Goal: Transaction & Acquisition: Purchase product/service

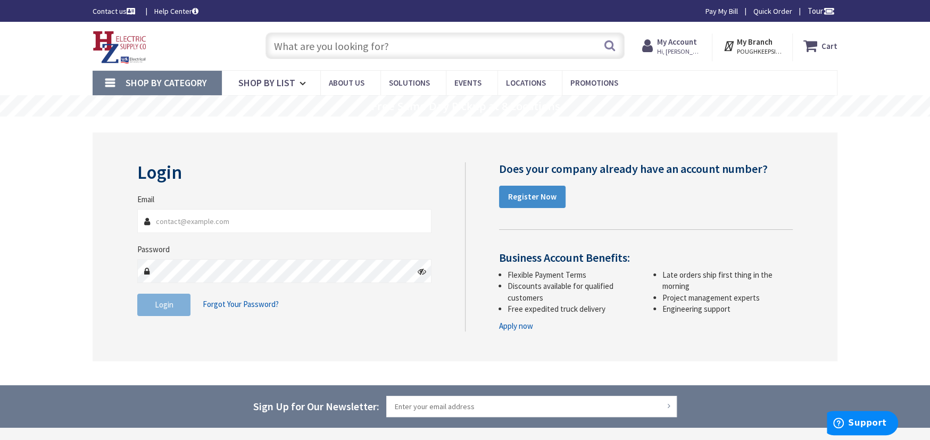
type input "[PERSON_NAME][EMAIL_ADDRESS][DOMAIN_NAME]"
click at [278, 43] on input "text" at bounding box center [444, 45] width 359 height 27
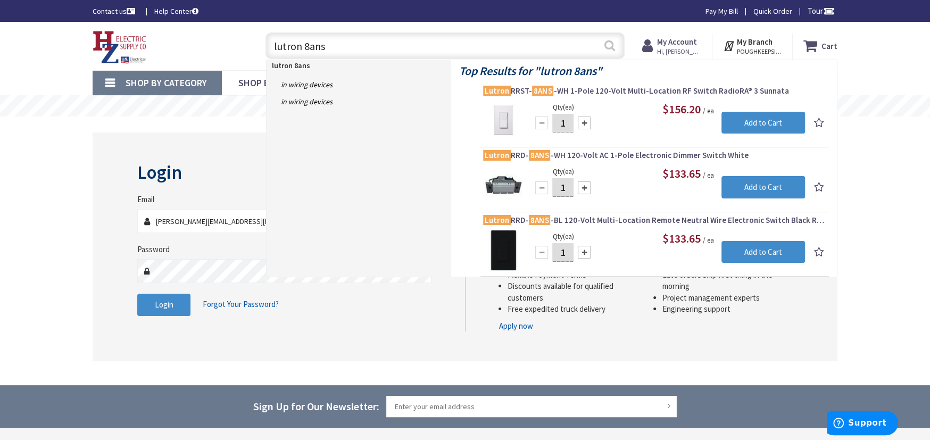
type input "lutron 8ans"
click at [608, 44] on button "Search" at bounding box center [610, 46] width 14 height 24
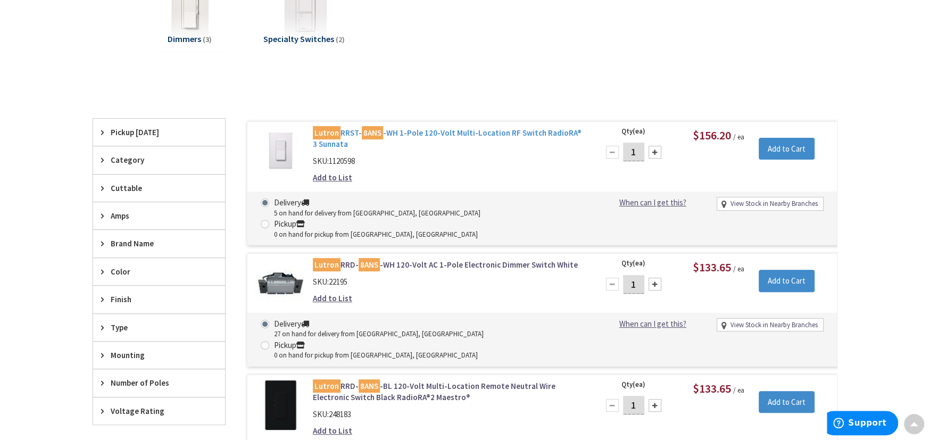
scroll to position [390, 0]
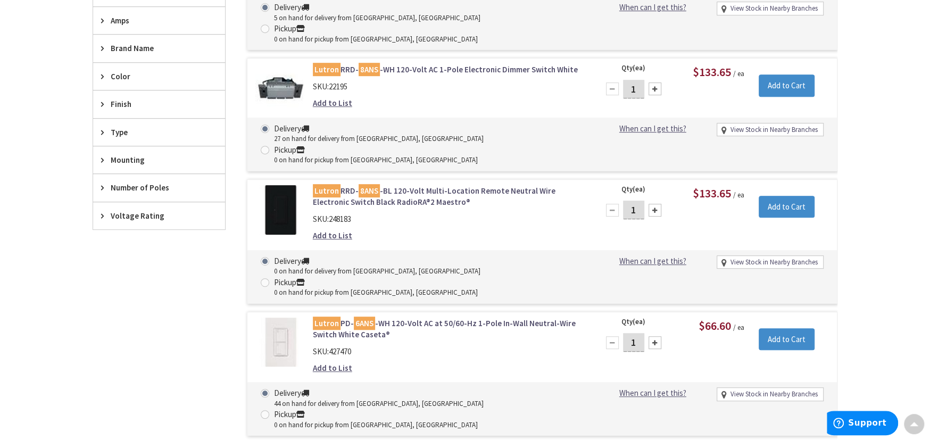
click at [636, 80] on input "1" at bounding box center [633, 89] width 21 height 19
click at [805, 74] on input "Add to Cart" at bounding box center [787, 85] width 56 height 22
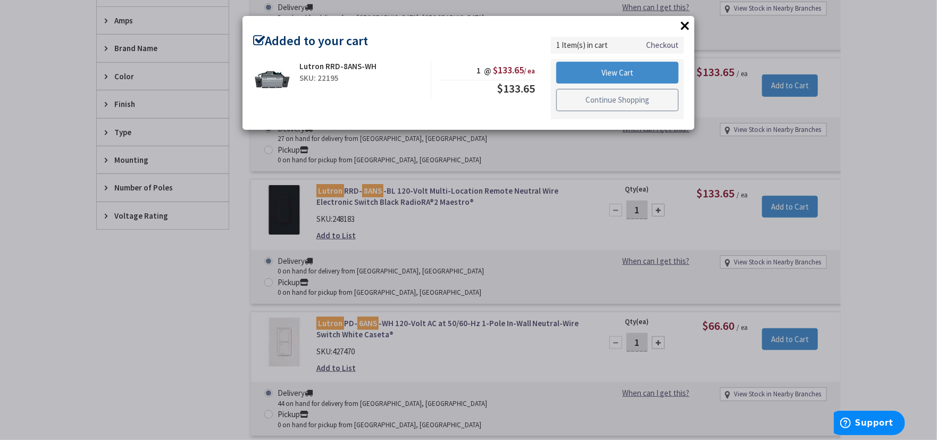
click at [610, 102] on link "Continue Shopping" at bounding box center [618, 100] width 122 height 22
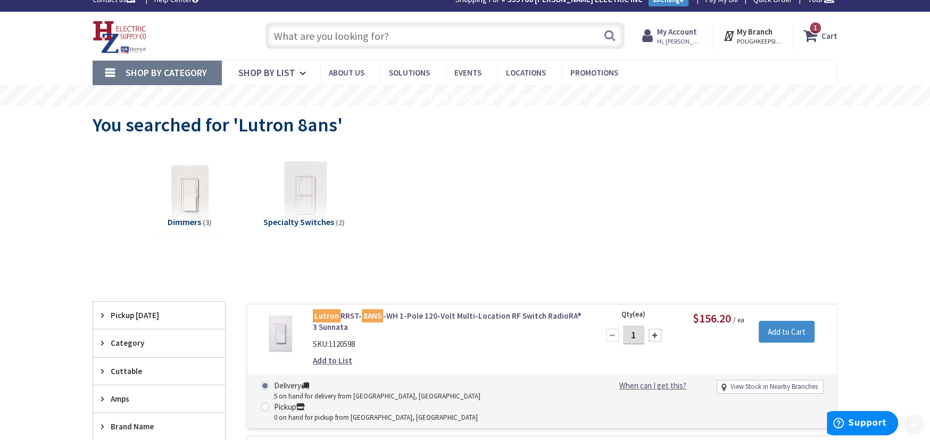
scroll to position [0, 0]
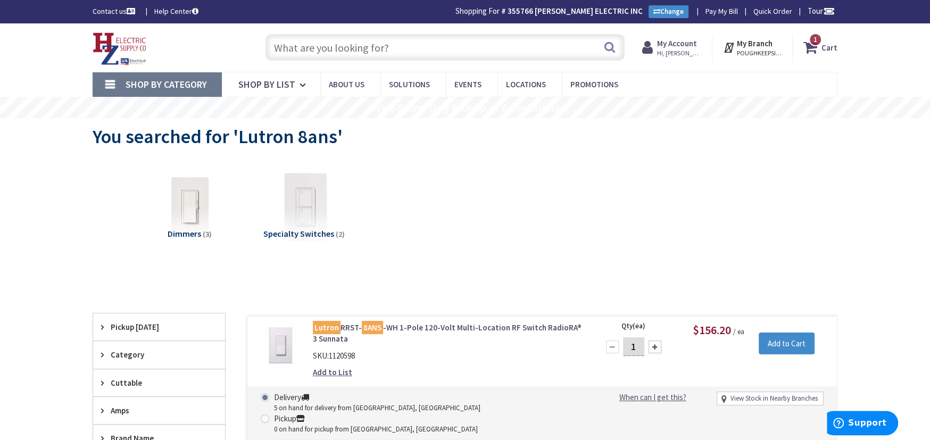
click at [816, 40] on span "1" at bounding box center [815, 39] width 4 height 9
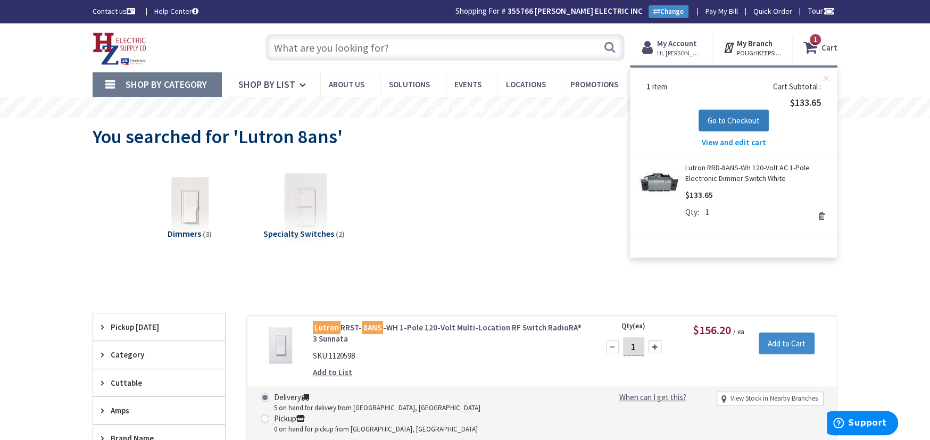
click at [715, 122] on span "Go to Checkout" at bounding box center [734, 120] width 52 height 10
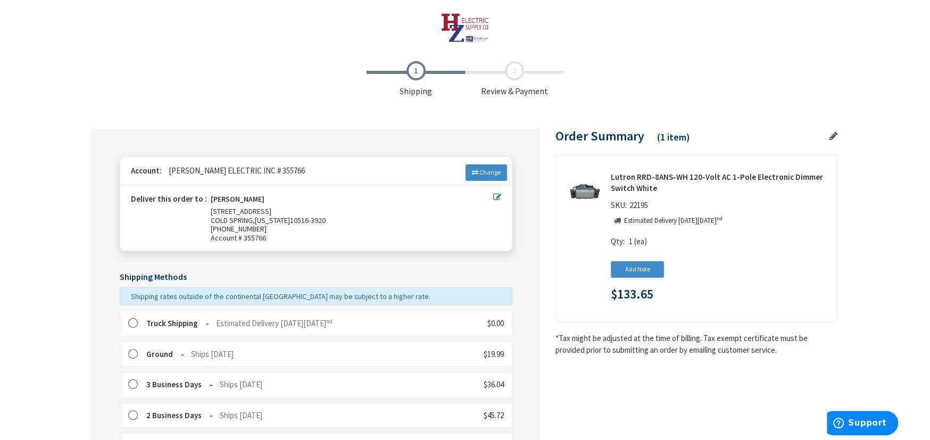
scroll to position [195, 0]
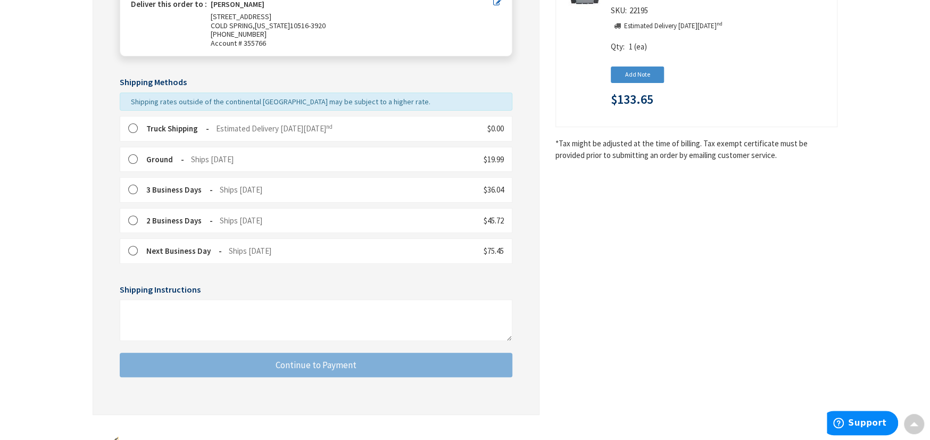
click at [134, 124] on label at bounding box center [136, 128] width 16 height 11
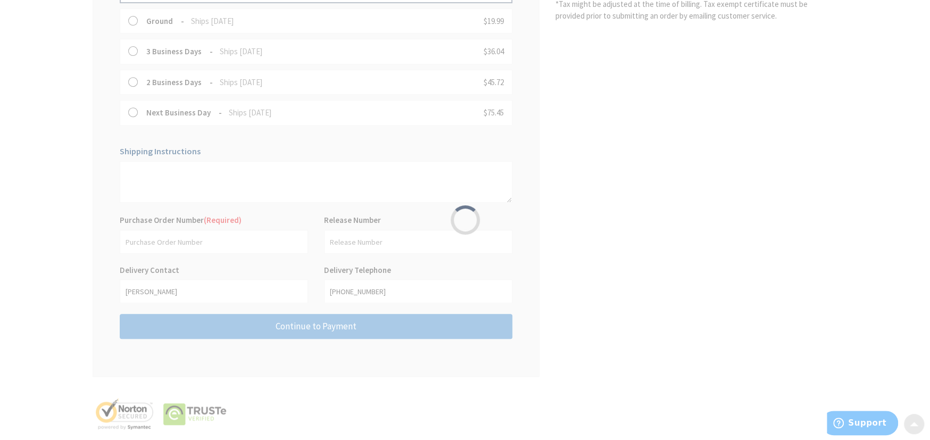
scroll to position [347, 0]
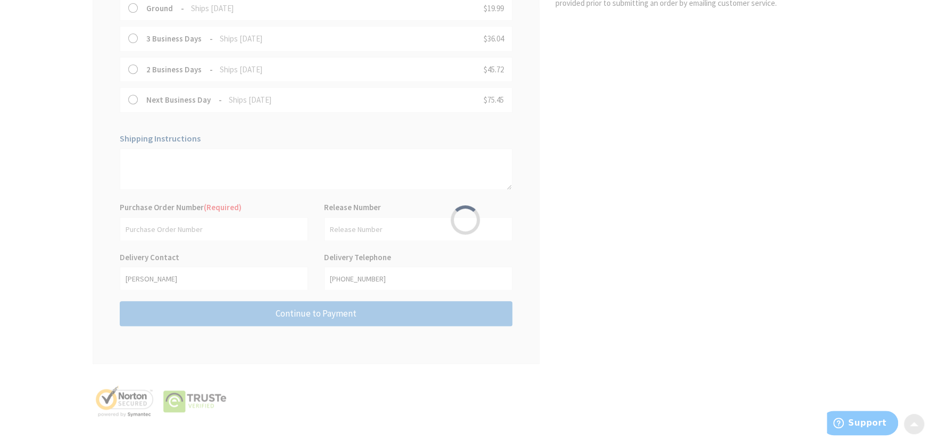
click at [137, 230] on div "Please wait..." at bounding box center [465, 220] width 930 height 440
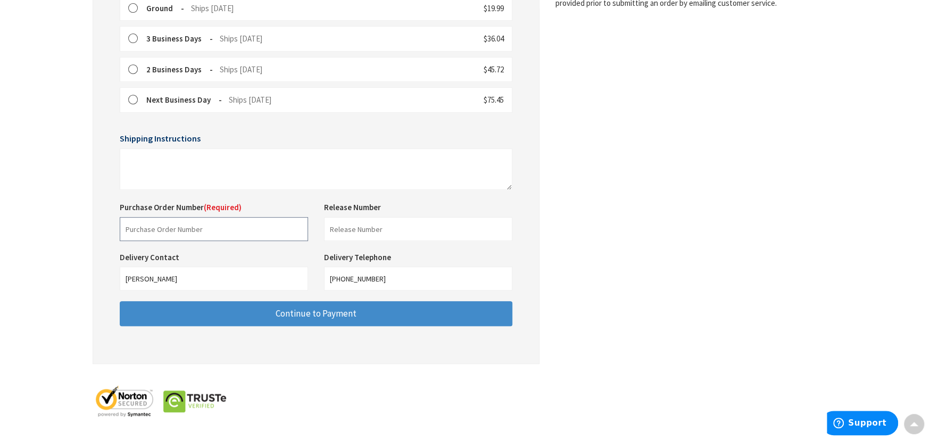
click at [137, 230] on input "text" at bounding box center [214, 229] width 188 height 24
type input "williams"
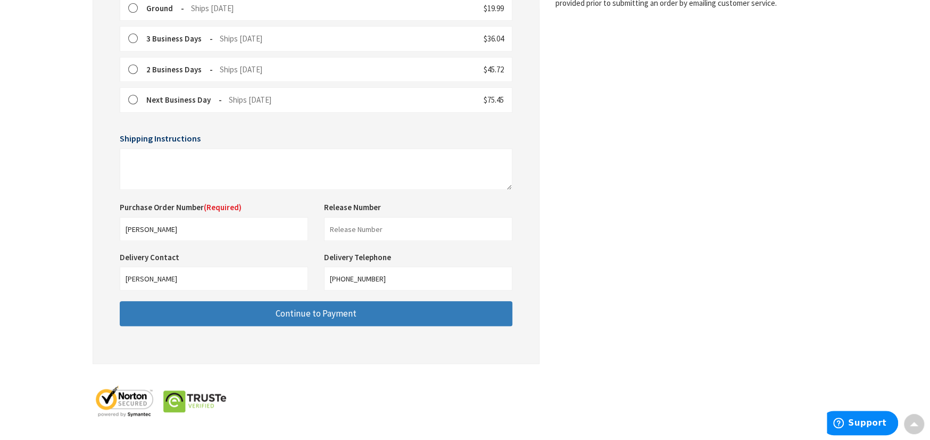
click at [269, 316] on button "Continue to Payment" at bounding box center [316, 313] width 393 height 25
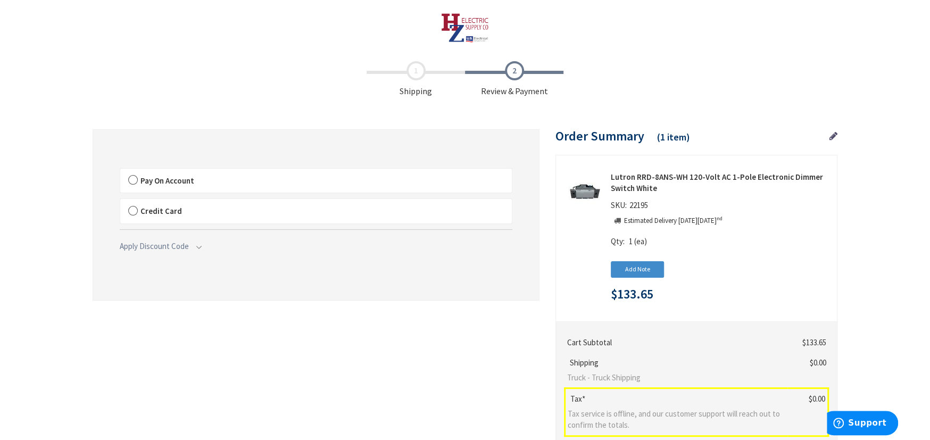
click at [130, 180] on label "Pay On Account" at bounding box center [316, 181] width 392 height 24
click at [120, 171] on input "Pay On Account" at bounding box center [120, 171] width 0 height 0
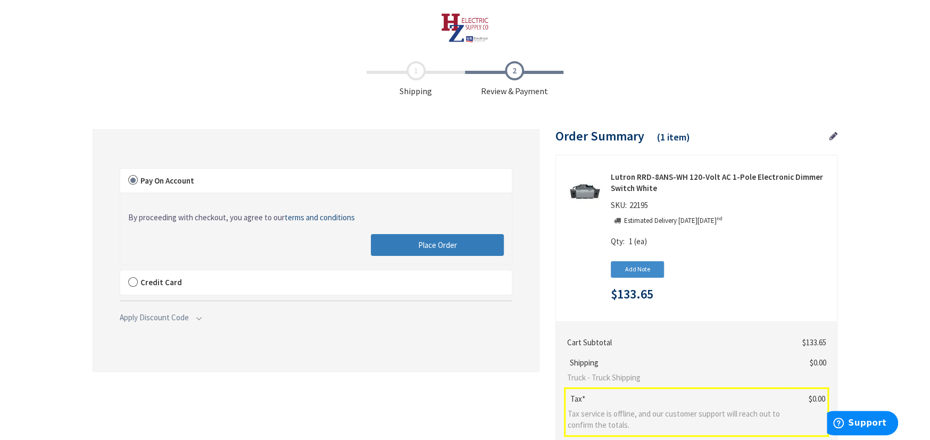
click at [443, 247] on span "Place Order" at bounding box center [437, 245] width 39 height 10
click at [0, 0] on div "Please wait..." at bounding box center [0, 0] width 0 height 0
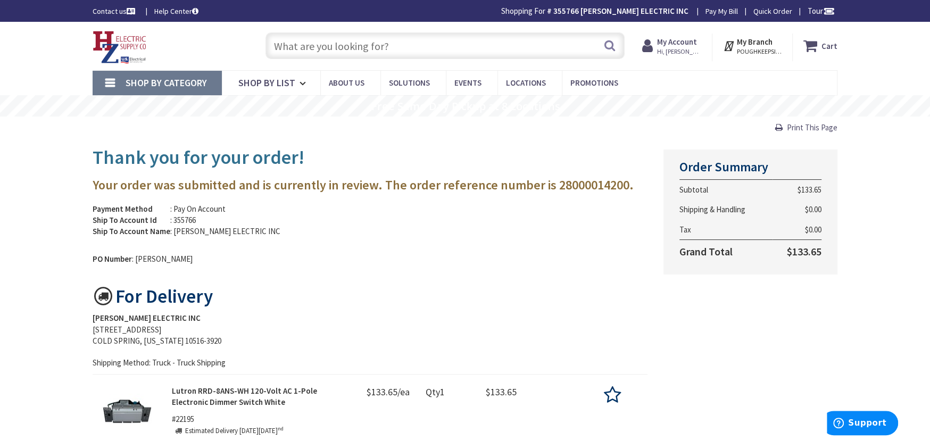
drag, startPoint x: 297, startPoint y: 48, endPoint x: 290, endPoint y: 54, distance: 9.2
click at [290, 52] on input "text" at bounding box center [444, 45] width 359 height 27
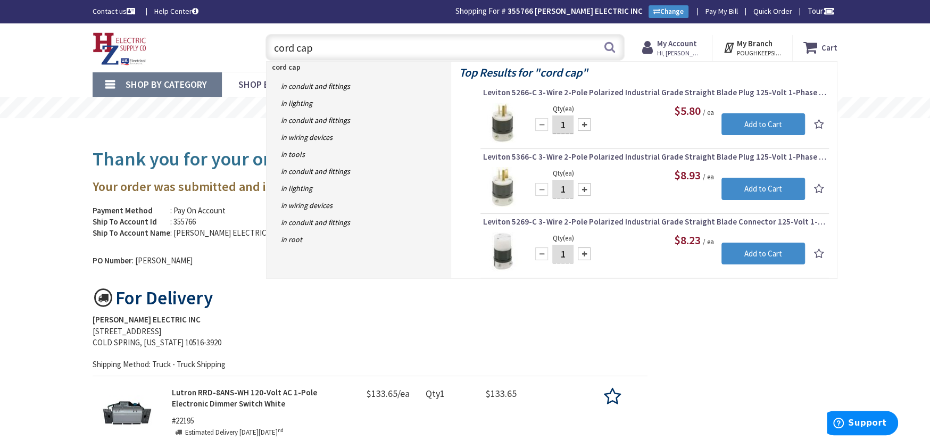
click at [328, 56] on input "cord cap" at bounding box center [444, 47] width 359 height 27
type input "c"
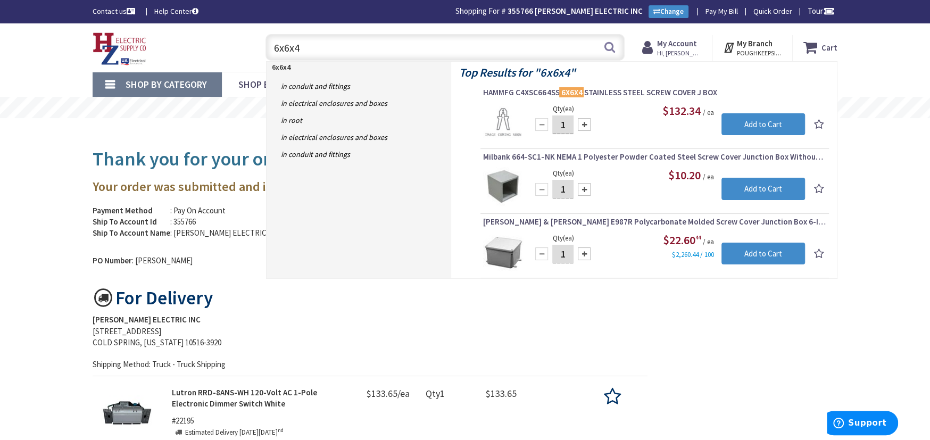
type input "6x6x4"
click at [146, 80] on span "Shop By Category" at bounding box center [166, 84] width 81 height 12
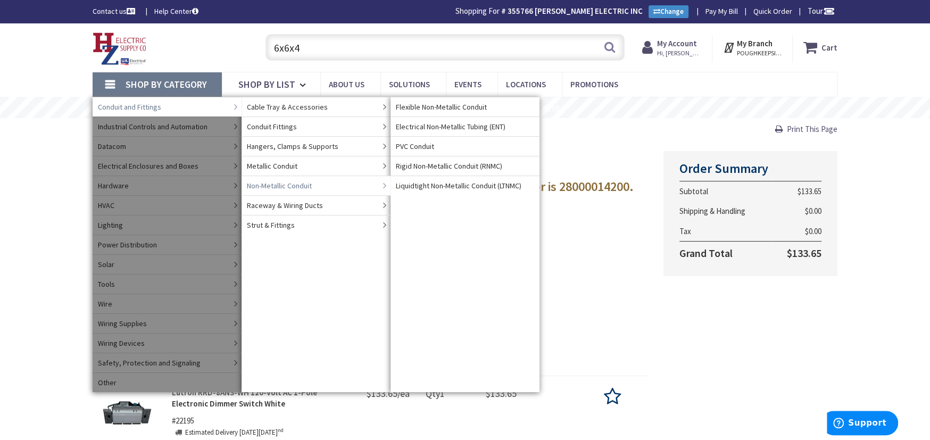
click at [267, 184] on span "Non-Metallic Conduit" at bounding box center [279, 185] width 65 height 11
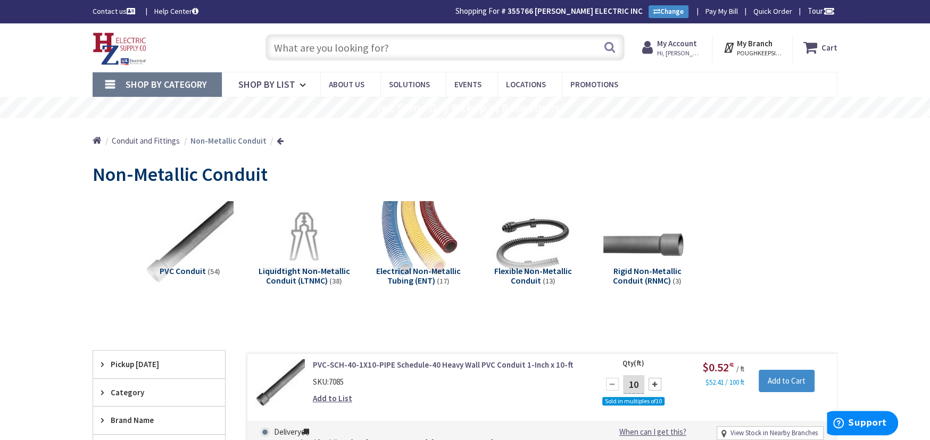
click at [185, 86] on span "Shop By Category" at bounding box center [166, 84] width 81 height 12
